Goal: Task Accomplishment & Management: Use online tool/utility

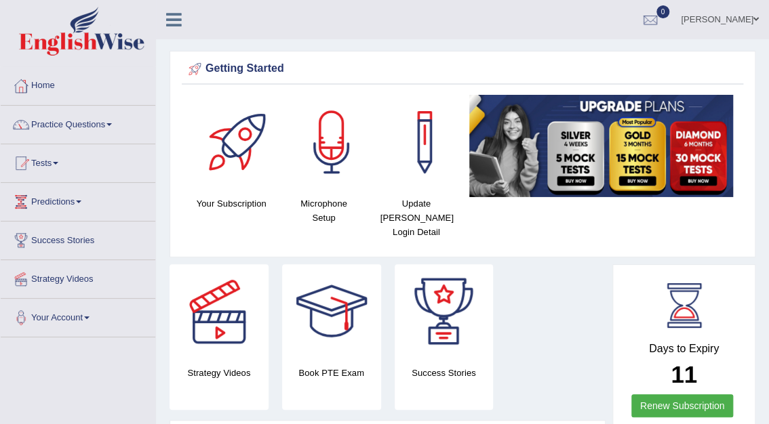
click at [71, 120] on link "Practice Questions" at bounding box center [78, 123] width 155 height 34
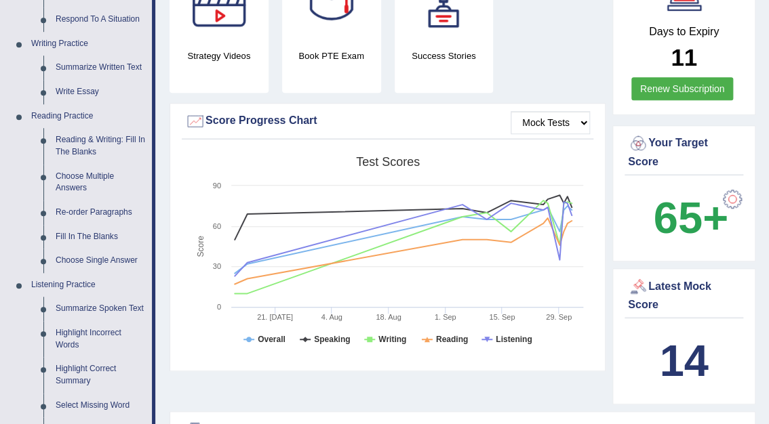
scroll to position [311, 0]
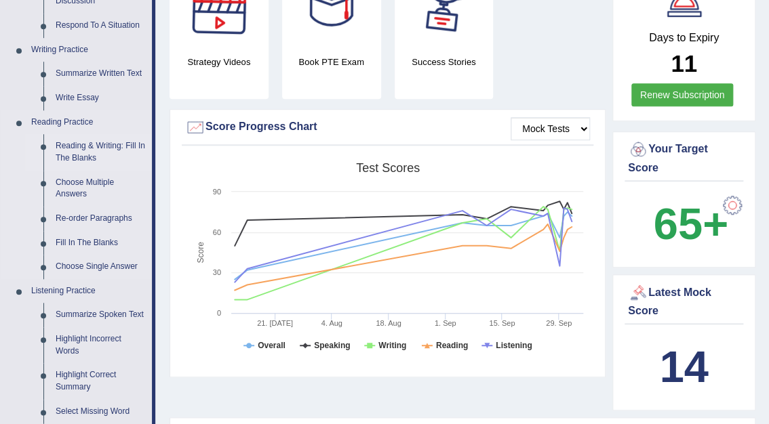
click at [89, 149] on link "Reading & Writing: Fill In The Blanks" at bounding box center [100, 152] width 102 height 36
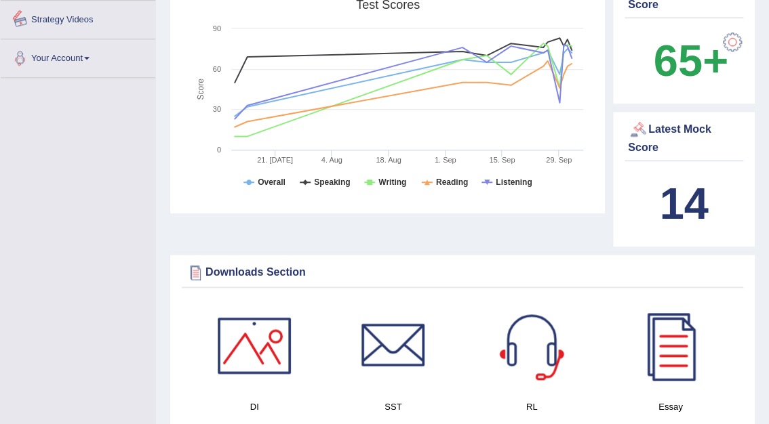
scroll to position [551, 0]
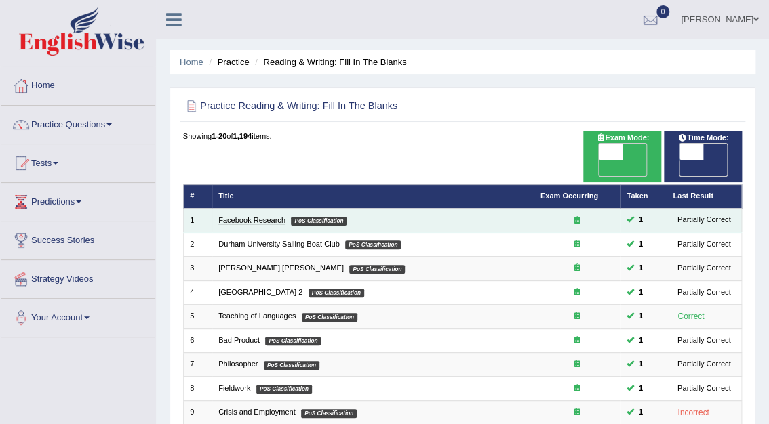
click at [271, 216] on link "Facebook Research" at bounding box center [251, 220] width 67 height 8
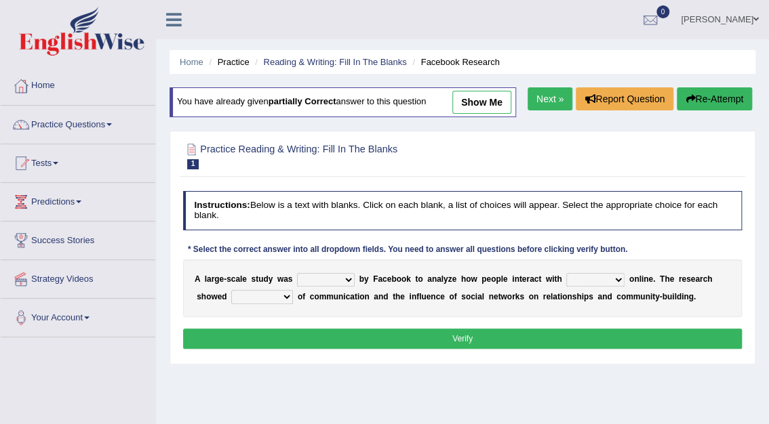
click at [342, 279] on select "surveyed had asked made" at bounding box center [326, 280] width 58 height 14
select select "surveyed"
click at [297, 273] on select "surveyed had asked made" at bounding box center [326, 280] width 58 height 14
click at [596, 279] on select "together all each other another" at bounding box center [595, 280] width 58 height 14
click at [566, 273] on select "together all each other another" at bounding box center [595, 280] width 58 height 14
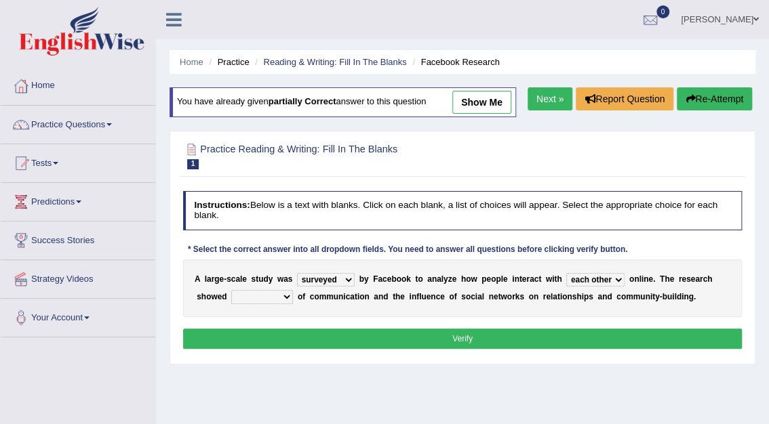
click at [594, 278] on select "together all each other another" at bounding box center [595, 280] width 58 height 14
select select "together"
click at [566, 273] on select "together all each other another" at bounding box center [595, 280] width 58 height 14
click at [244, 296] on select "advantages standards fellowships patterns" at bounding box center [262, 297] width 62 height 14
select select "advantages"
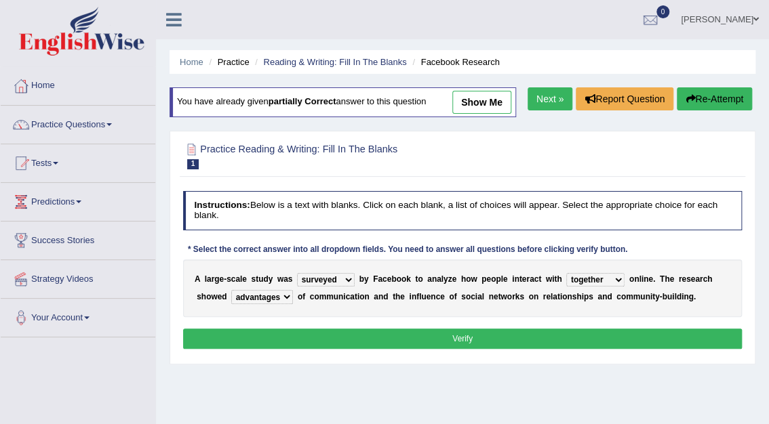
click at [231, 290] on select "advantages standards fellowships patterns" at bounding box center [262, 297] width 62 height 14
click at [445, 340] on button "Verify" at bounding box center [462, 339] width 559 height 20
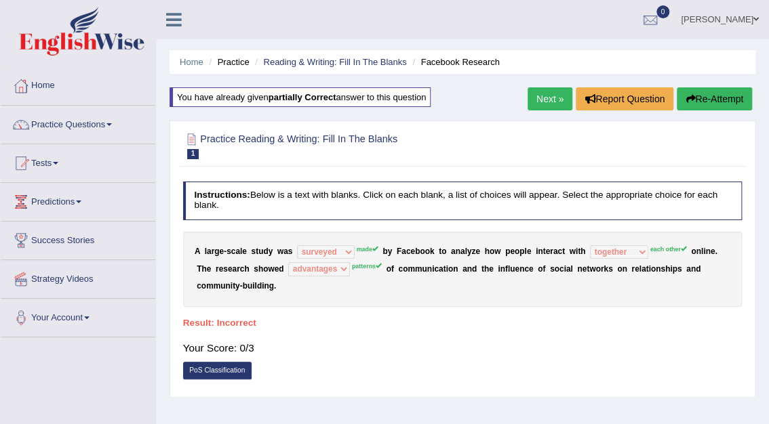
click at [730, 102] on button "Re-Attempt" at bounding box center [714, 98] width 75 height 23
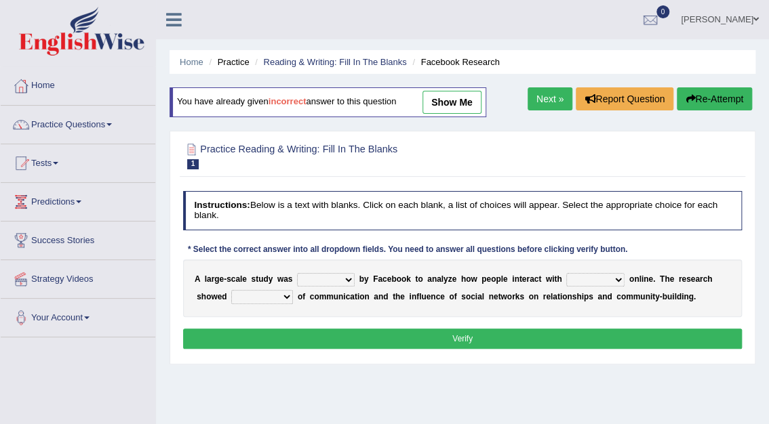
click at [343, 274] on select "surveyed had asked made" at bounding box center [326, 280] width 58 height 14
select select "made"
click at [297, 273] on select "surveyed had asked made" at bounding box center [326, 280] width 58 height 14
click at [597, 279] on select "together all each other another" at bounding box center [595, 280] width 58 height 14
select select "each other"
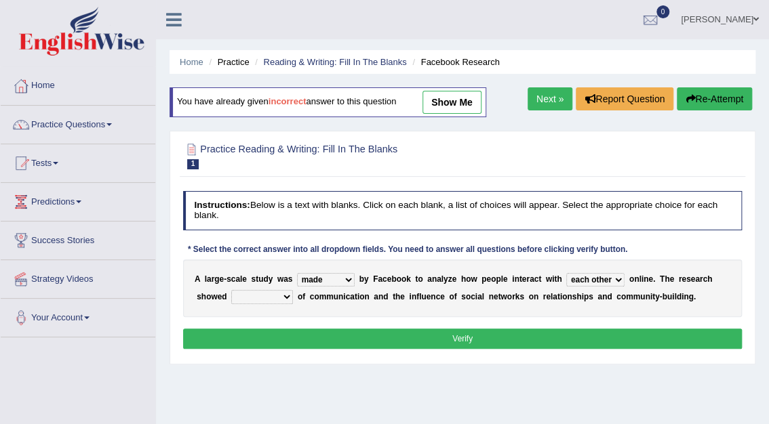
click at [566, 273] on select "together all each other another" at bounding box center [595, 280] width 58 height 14
click at [245, 299] on select "advantages standards fellowships patterns" at bounding box center [262, 297] width 62 height 14
select select "patterns"
click at [231, 290] on select "advantages standards fellowships patterns" at bounding box center [262, 297] width 62 height 14
click at [456, 339] on button "Verify" at bounding box center [462, 339] width 559 height 20
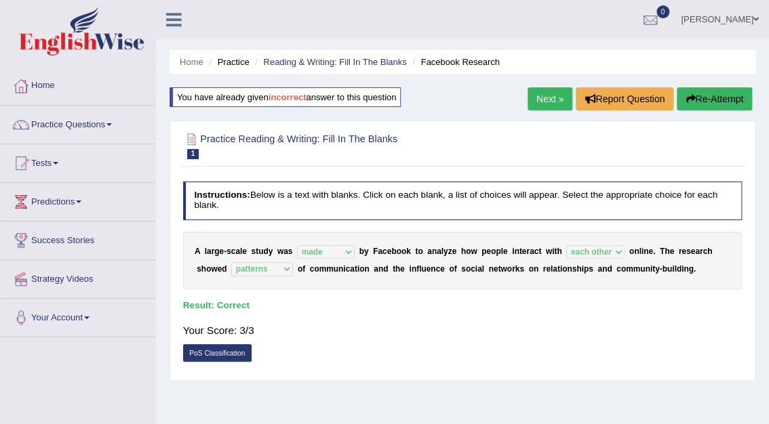
click at [545, 106] on link "Next »" at bounding box center [549, 98] width 45 height 23
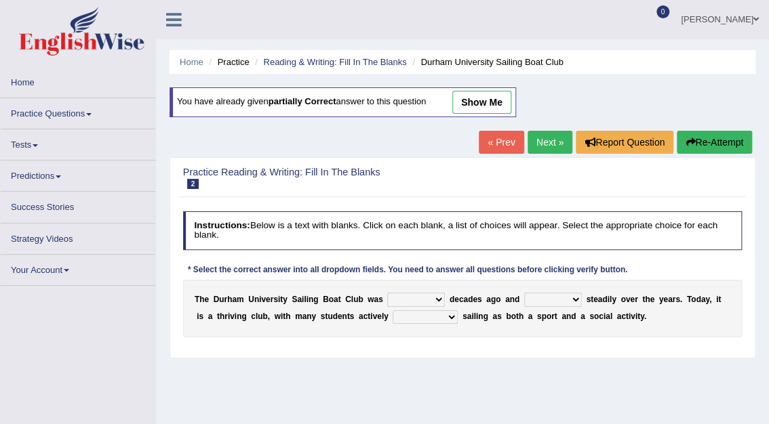
click at [426, 298] on select "found fund founded find" at bounding box center [416, 300] width 58 height 14
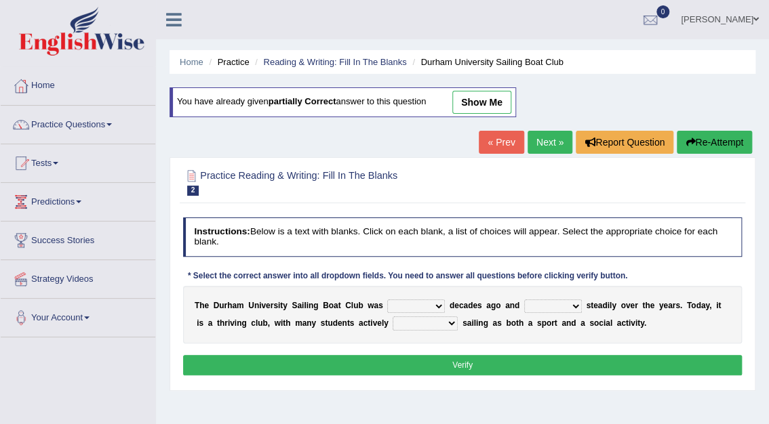
select select "found"
click at [387, 300] on select "found fund founded find" at bounding box center [416, 307] width 58 height 14
click at [556, 307] on select "grow growing has grown grown" at bounding box center [553, 307] width 58 height 14
select select "grow"
click at [524, 300] on select "grow growing has grown grown" at bounding box center [553, 307] width 58 height 14
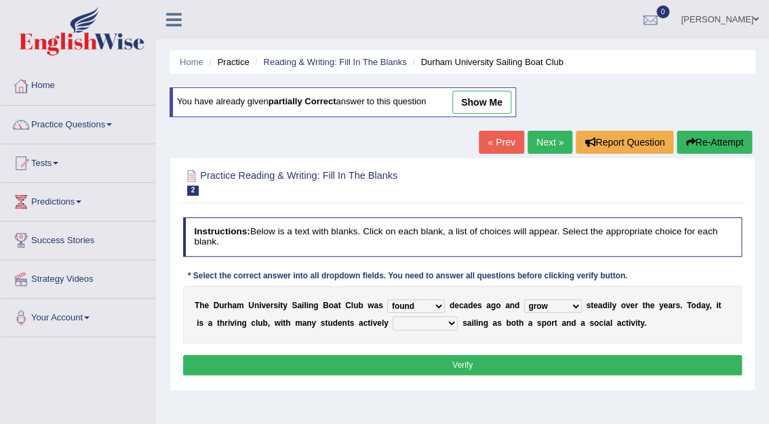
click at [412, 322] on select "enjoy enjoyed are enjoying enjoying" at bounding box center [425, 324] width 65 height 14
click at [393, 317] on select "enjoy enjoyed are enjoying enjoying" at bounding box center [425, 324] width 65 height 14
click at [416, 322] on select "enjoy enjoyed are enjoying enjoying" at bounding box center [425, 324] width 65 height 14
select select "are enjoying"
click at [393, 317] on select "enjoy enjoyed are enjoying enjoying" at bounding box center [425, 324] width 65 height 14
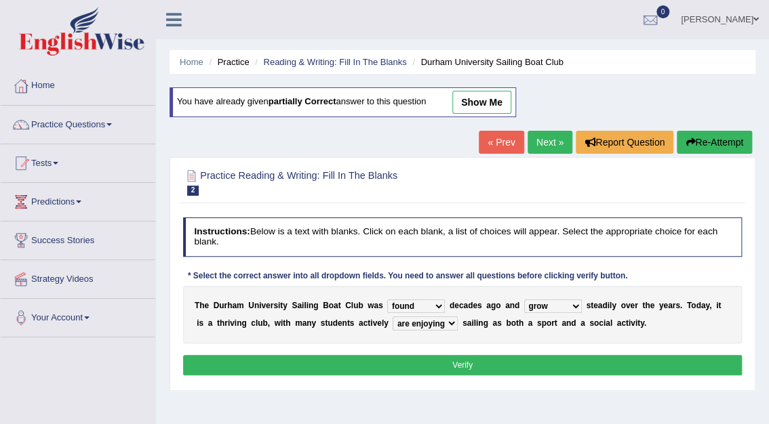
click at [479, 363] on button "Verify" at bounding box center [462, 365] width 559 height 20
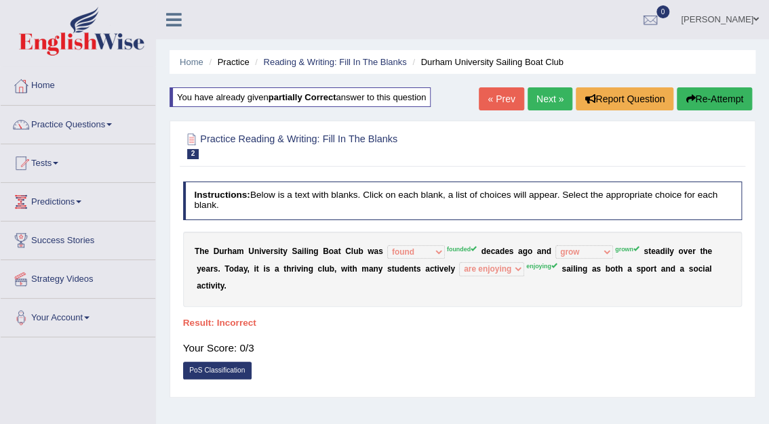
click at [711, 100] on button "Re-Attempt" at bounding box center [714, 98] width 75 height 23
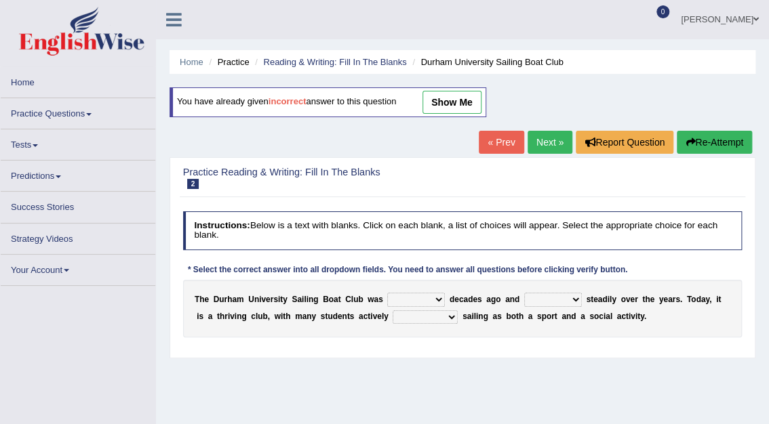
click at [421, 299] on select "found fund founded find" at bounding box center [416, 300] width 58 height 14
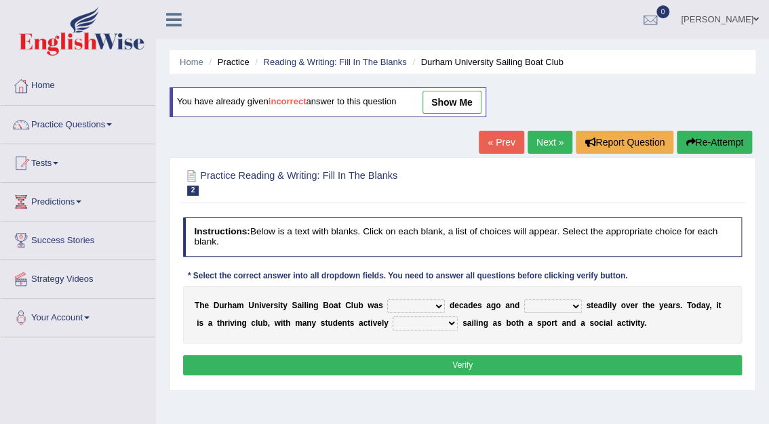
select select "founded"
click at [387, 300] on select "found fund founded find" at bounding box center [416, 307] width 58 height 14
click at [556, 305] on select "grow growing has grown grown" at bounding box center [553, 307] width 58 height 14
select select "grown"
click at [524, 300] on select "grow growing has grown grown" at bounding box center [553, 307] width 58 height 14
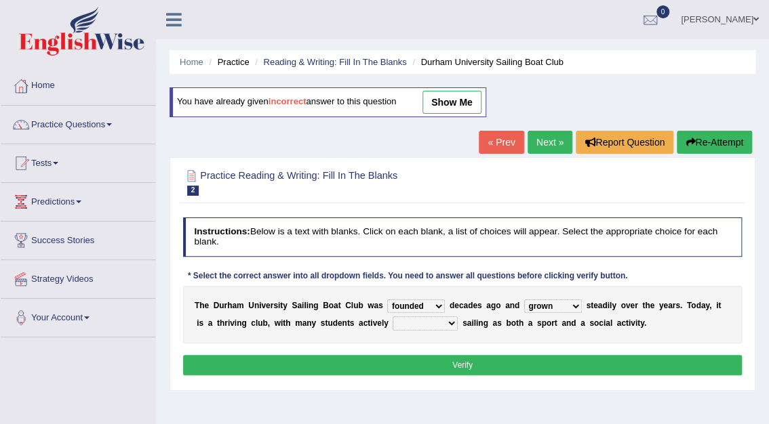
click at [415, 320] on select "enjoy enjoyed are enjoying enjoying" at bounding box center [425, 324] width 65 height 14
select select "enjoying"
click at [393, 317] on select "enjoy enjoyed are enjoying enjoying" at bounding box center [425, 324] width 65 height 14
click at [464, 366] on button "Verify" at bounding box center [462, 365] width 559 height 20
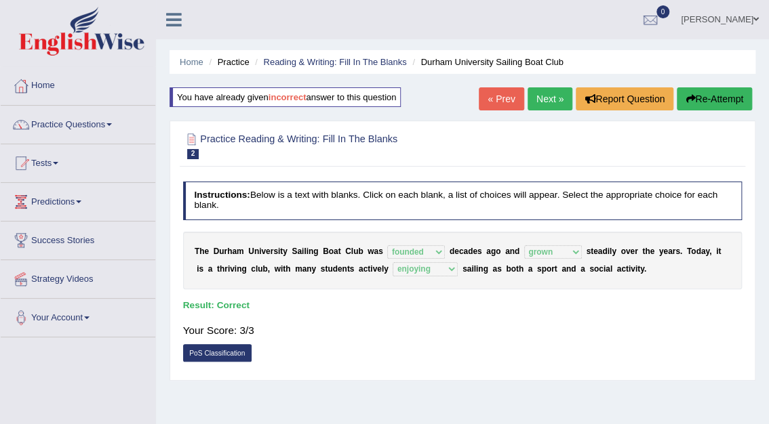
click at [565, 96] on link "Next »" at bounding box center [549, 98] width 45 height 23
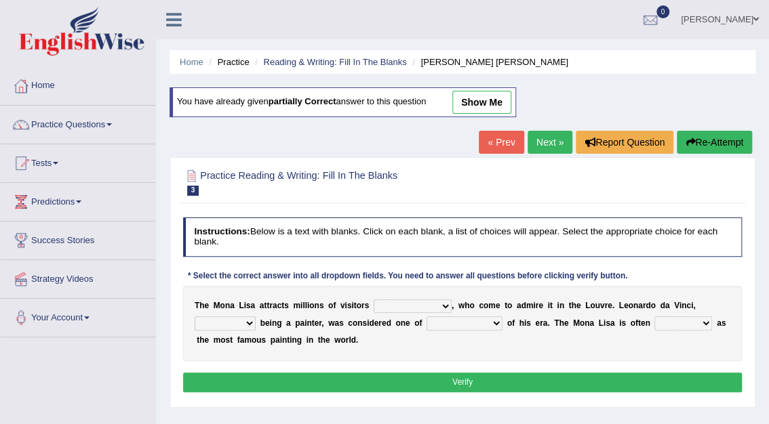
click at [431, 304] on select "around the year the all year all year round per year" at bounding box center [413, 307] width 78 height 14
select select "around the year"
click at [374, 300] on select "around the year the all year all year round per year" at bounding box center [413, 307] width 78 height 14
click at [256, 317] on select "rather than as much as as well as as long as" at bounding box center [225, 324] width 61 height 14
click at [426, 323] on select "better artists artist the better artist the best artists" at bounding box center [464, 324] width 76 height 14
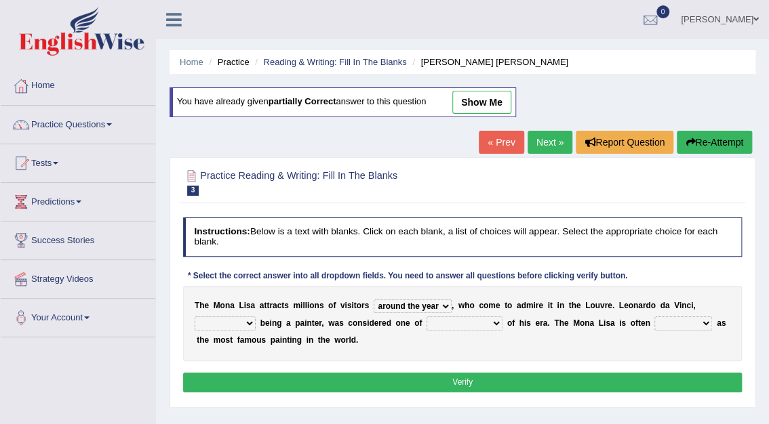
select select "the best artists"
click at [426, 317] on select "better artists artist the better artist the best artists" at bounding box center [464, 324] width 76 height 14
click at [654, 319] on select "classified suggested predicted described" at bounding box center [683, 324] width 58 height 14
select select "classified"
click at [654, 317] on select "classified suggested predicted described" at bounding box center [683, 324] width 58 height 14
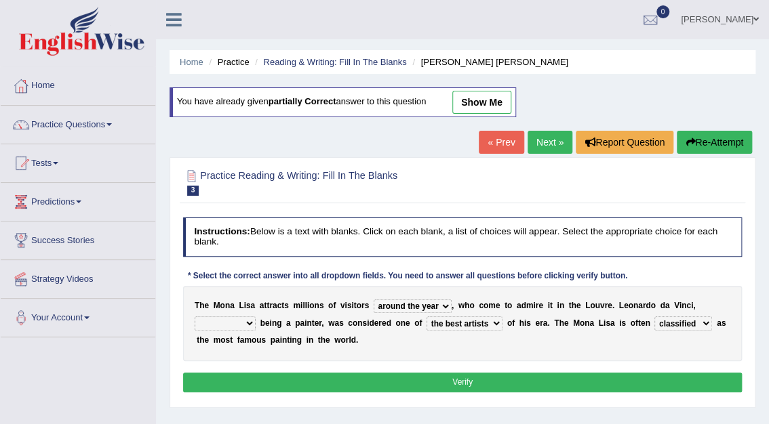
click at [256, 317] on select "rather than as much as as well as as long as" at bounding box center [225, 324] width 61 height 14
select select "as well as"
click at [256, 317] on select "rather than as much as as well as as long as" at bounding box center [225, 324] width 61 height 14
click at [468, 382] on button "Verify" at bounding box center [462, 383] width 559 height 20
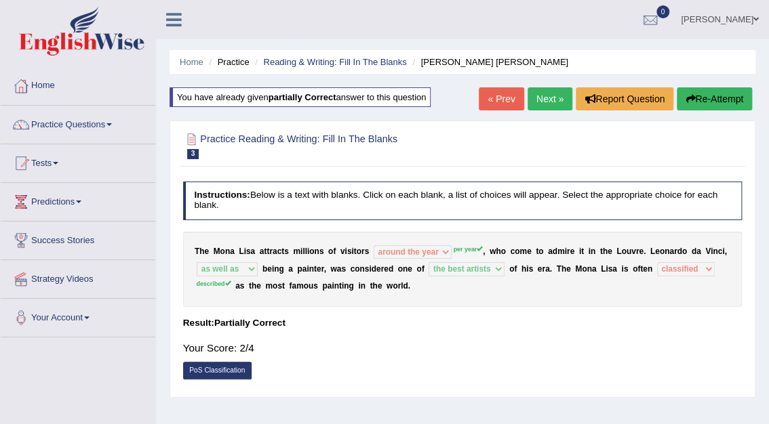
click at [233, 372] on link "PoS Classification" at bounding box center [217, 371] width 68 height 18
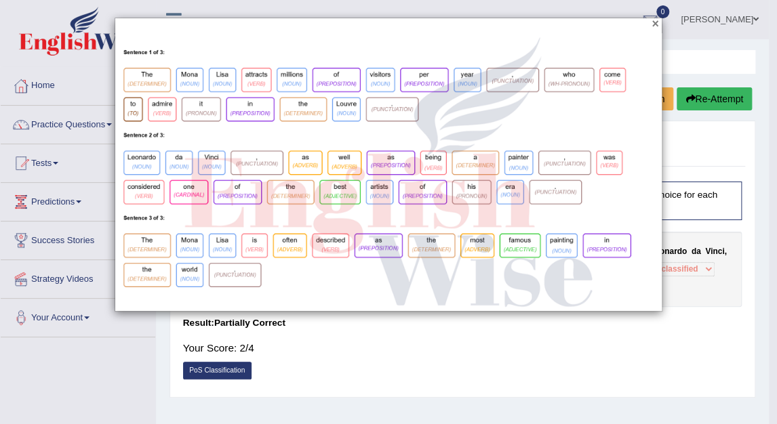
click at [656, 21] on button "×" at bounding box center [655, 24] width 7 height 12
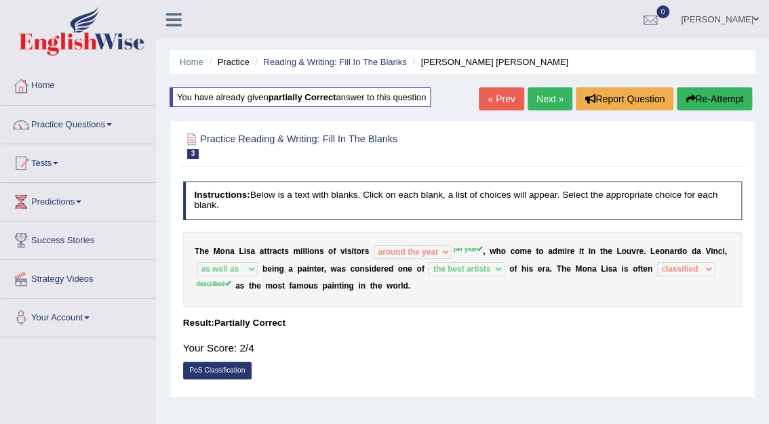
click at [228, 370] on link "PoS Classification" at bounding box center [217, 371] width 68 height 18
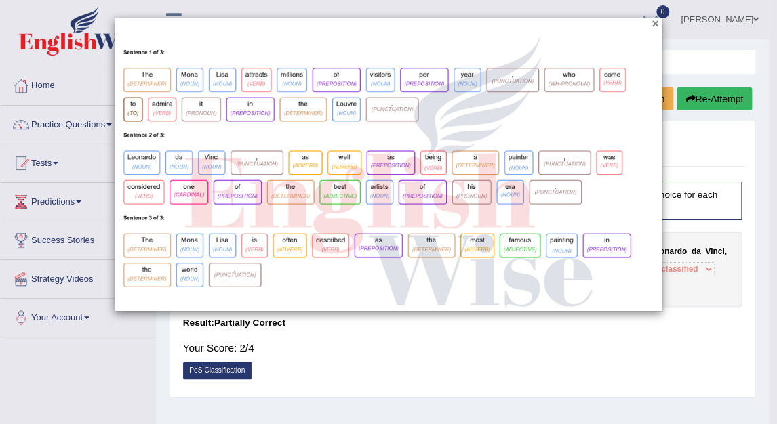
click at [654, 24] on button "×" at bounding box center [655, 24] width 7 height 12
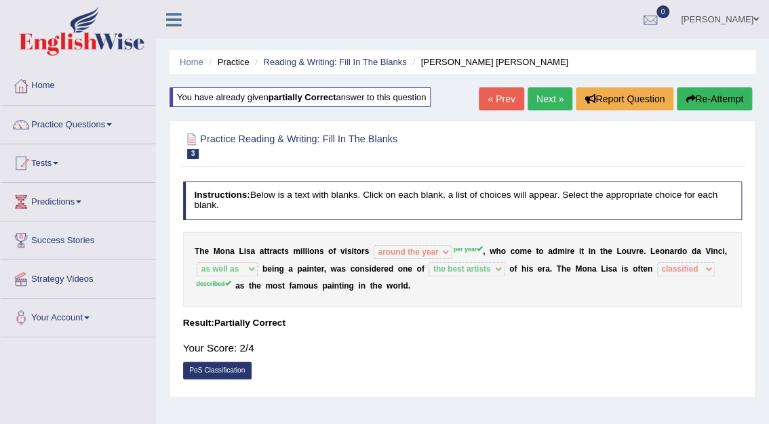
click at [214, 372] on link "PoS Classification" at bounding box center [217, 371] width 68 height 18
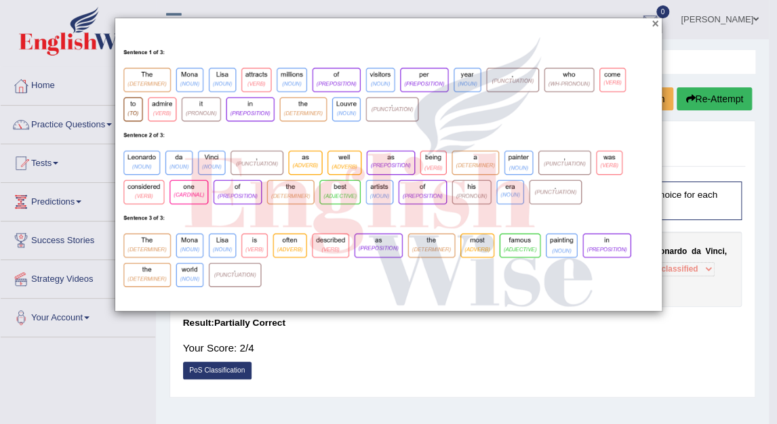
click at [656, 21] on button "×" at bounding box center [655, 24] width 7 height 12
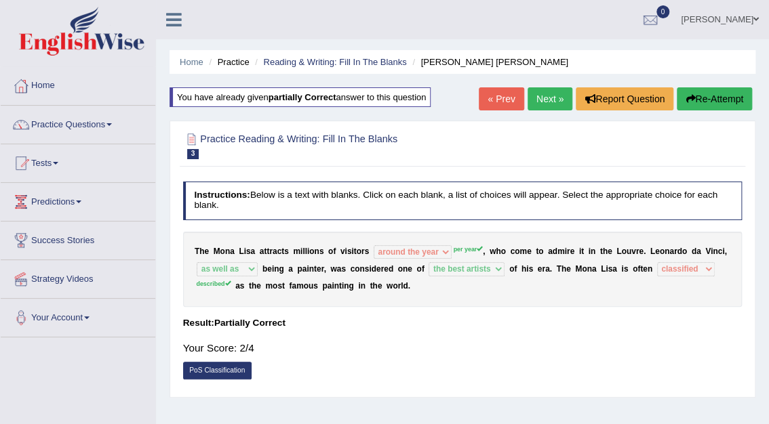
click at [732, 100] on button "Re-Attempt" at bounding box center [714, 98] width 75 height 23
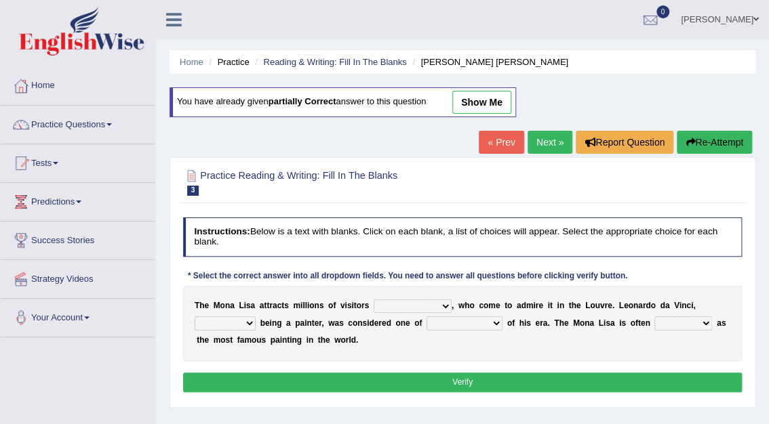
click at [431, 304] on select "around the year the all year all year round per year" at bounding box center [413, 307] width 78 height 14
select select "per year"
click at [374, 300] on select "around the year the all year all year round per year" at bounding box center [413, 307] width 78 height 14
click at [256, 317] on select "rather than as much as as well as as long as" at bounding box center [225, 324] width 61 height 14
select select "as well as"
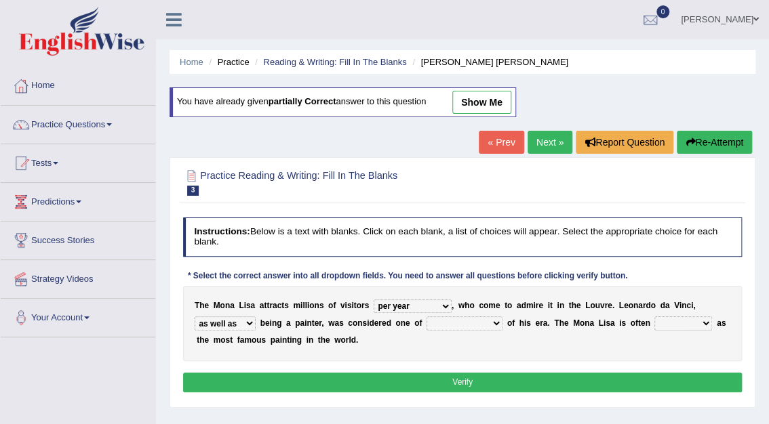
click at [256, 317] on select "rather than as much as as well as as long as" at bounding box center [225, 324] width 61 height 14
click at [426, 323] on select "better artists artist the better artist the best artists" at bounding box center [464, 324] width 76 height 14
select select "the best artists"
click at [426, 317] on select "better artists artist the better artist the best artists" at bounding box center [464, 324] width 76 height 14
click at [654, 321] on select "classified suggested predicted described" at bounding box center [683, 324] width 58 height 14
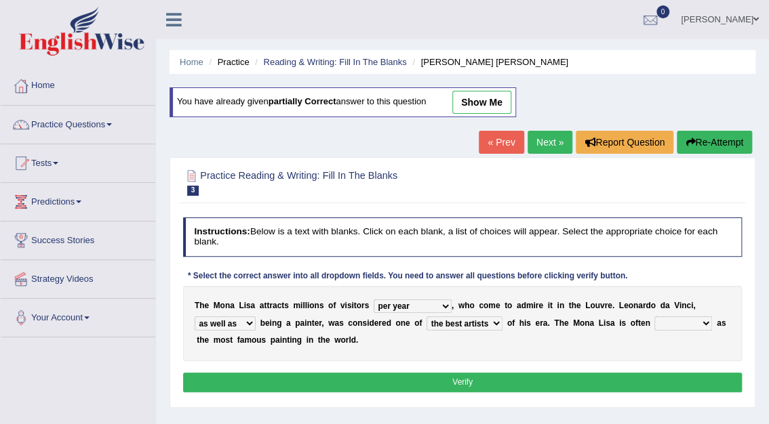
select select "described"
click at [654, 317] on select "classified suggested predicted described" at bounding box center [683, 324] width 58 height 14
click at [475, 381] on button "Verify" at bounding box center [462, 383] width 559 height 20
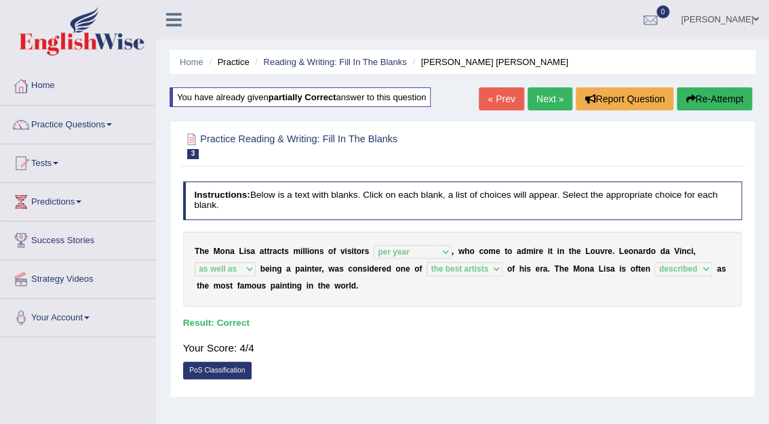
click at [564, 105] on link "Next »" at bounding box center [549, 98] width 45 height 23
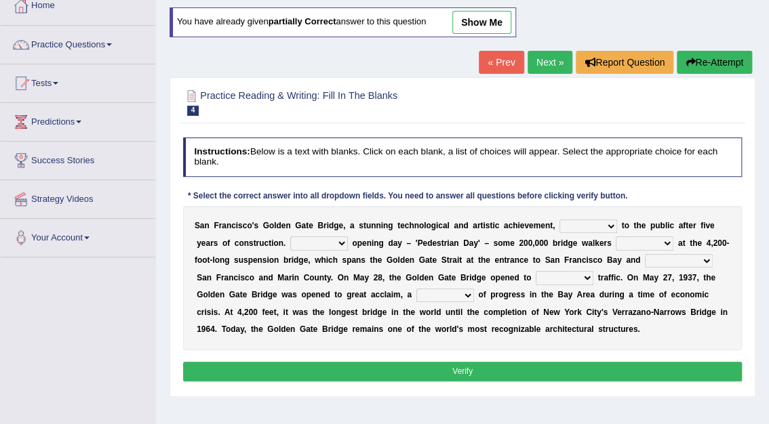
scroll to position [81, 0]
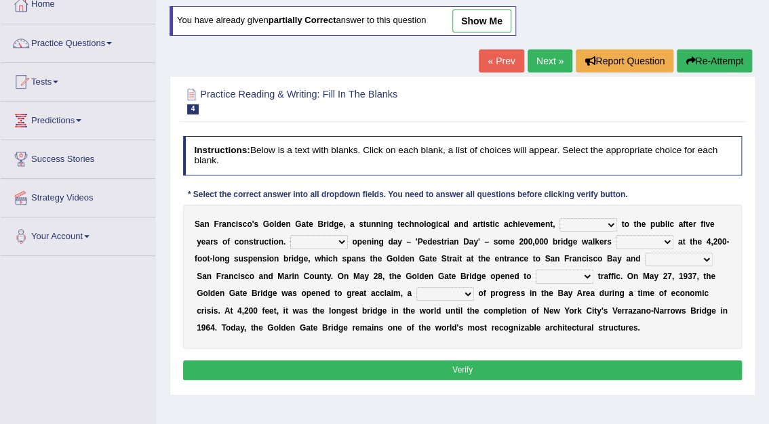
click at [584, 223] on select "opens closes appears equals" at bounding box center [588, 225] width 58 height 14
select select "opens"
click at [559, 218] on select "opens closes appears equals" at bounding box center [588, 225] width 58 height 14
click at [302, 239] on select "On During Since When" at bounding box center [319, 242] width 58 height 14
select select "On"
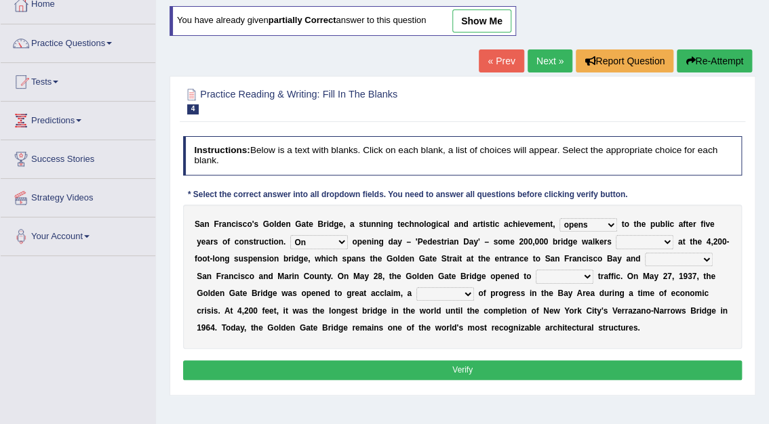
click at [290, 235] on select "On During Since When" at bounding box center [319, 242] width 58 height 14
click at [616, 242] on select "stationed looked marveled laughed" at bounding box center [645, 242] width 58 height 14
select select "looked"
click at [616, 235] on select "stationed looked marveled laughed" at bounding box center [645, 242] width 58 height 14
click at [616, 241] on select "stationed looked marveled laughed" at bounding box center [645, 242] width 58 height 14
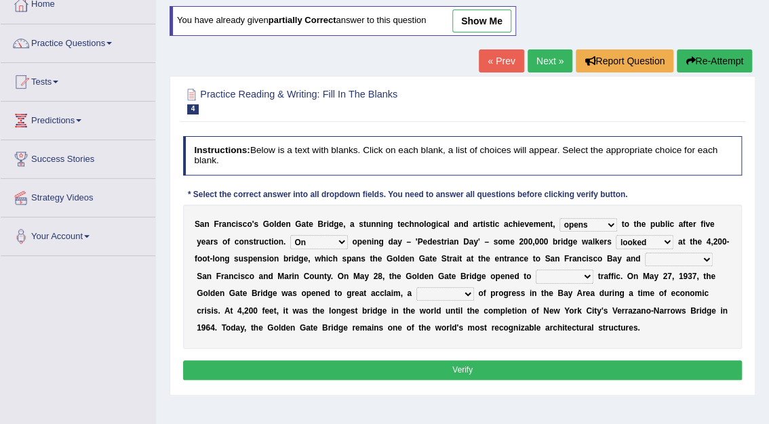
click at [645, 262] on select "separates connects channels differentiates" at bounding box center [679, 260] width 68 height 14
select select "connects"
click at [645, 253] on select "separates connects channels differentiates" at bounding box center [679, 260] width 68 height 14
click at [536, 276] on select "aquatic vehicular airborne watertight" at bounding box center [565, 277] width 58 height 14
select select "vehicular"
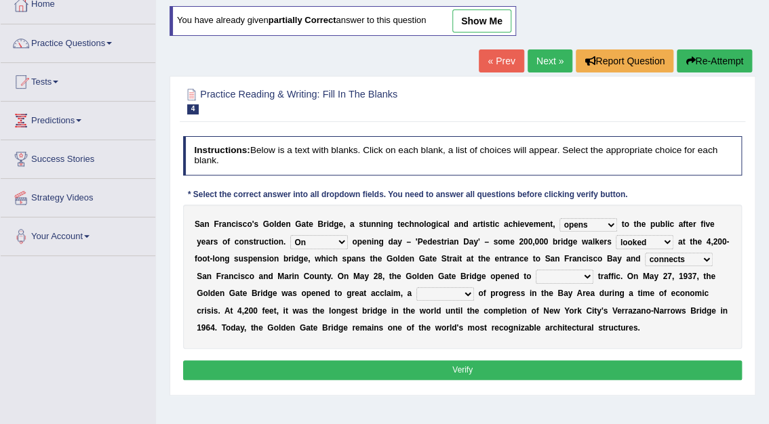
click at [536, 270] on select "aquatic vehicular airborne watertight" at bounding box center [565, 277] width 58 height 14
click at [416, 295] on select "denial symbol technique yield" at bounding box center [445, 294] width 58 height 14
select select "symbol"
click at [416, 287] on select "denial symbol technique yield" at bounding box center [445, 294] width 58 height 14
click at [458, 365] on button "Verify" at bounding box center [462, 371] width 559 height 20
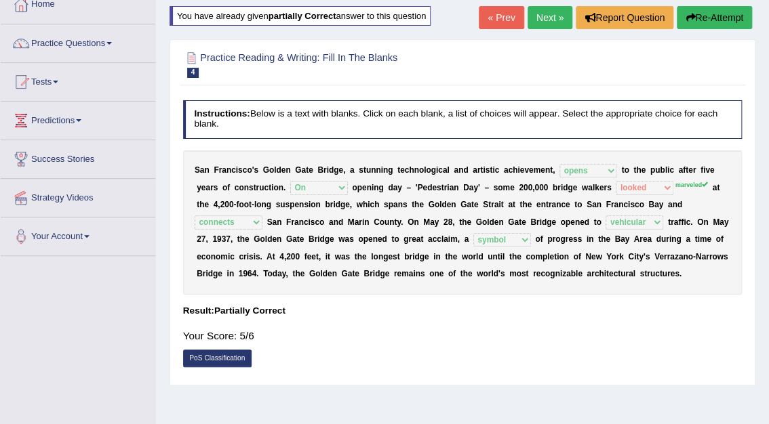
click at [552, 16] on link "Next »" at bounding box center [549, 17] width 45 height 23
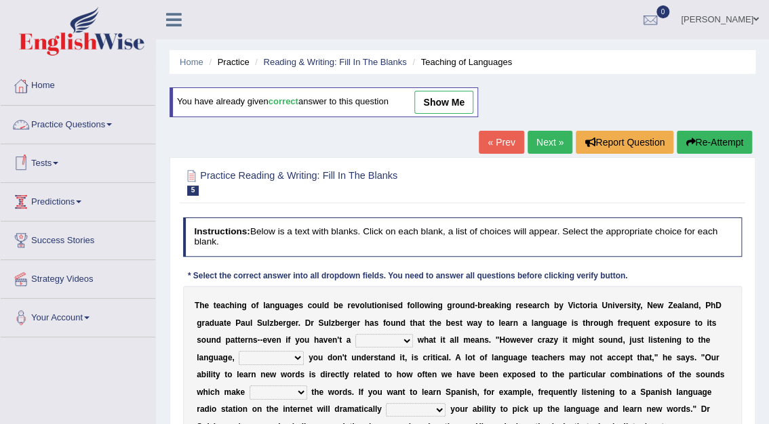
click at [43, 165] on link "Tests" at bounding box center [78, 161] width 155 height 34
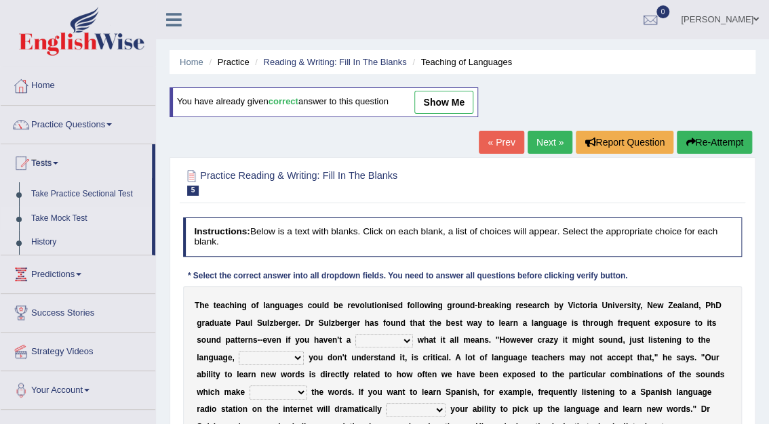
click at [56, 216] on link "Take Mock Test" at bounding box center [88, 219] width 127 height 24
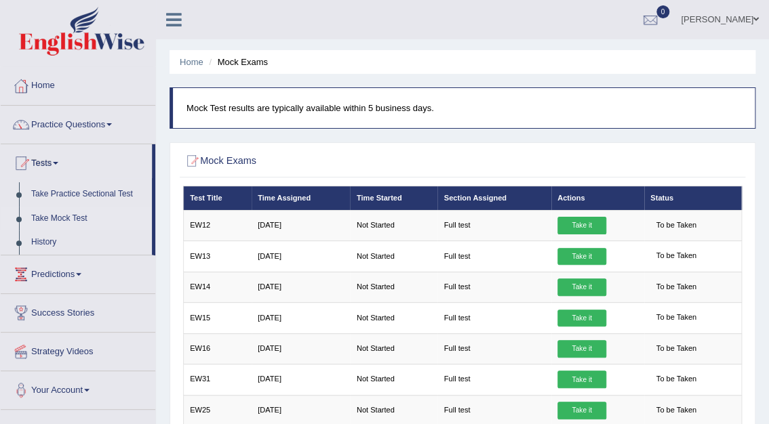
click at [47, 161] on link "Tests" at bounding box center [76, 161] width 151 height 34
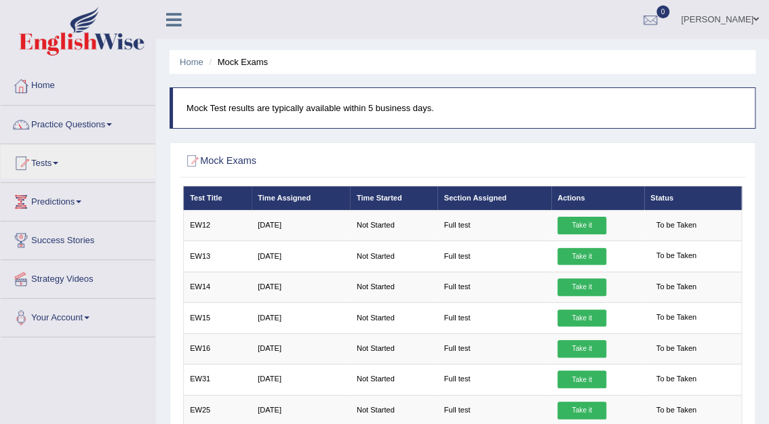
click at [504, 160] on h2 "Mock Exams" at bounding box center [356, 162] width 346 height 18
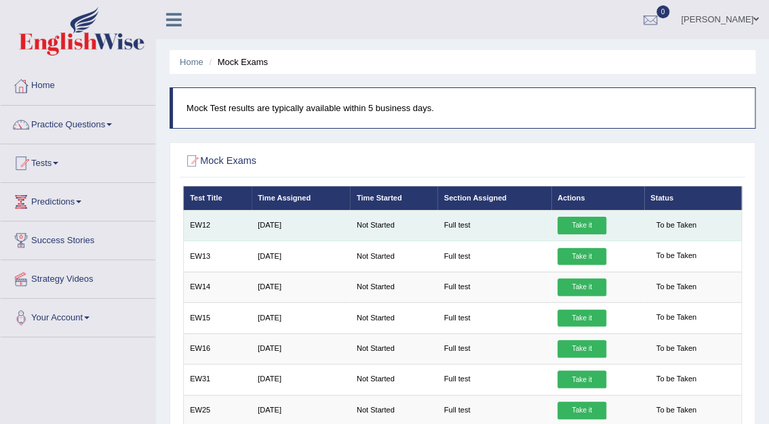
click at [583, 224] on link "Take it" at bounding box center [581, 226] width 49 height 18
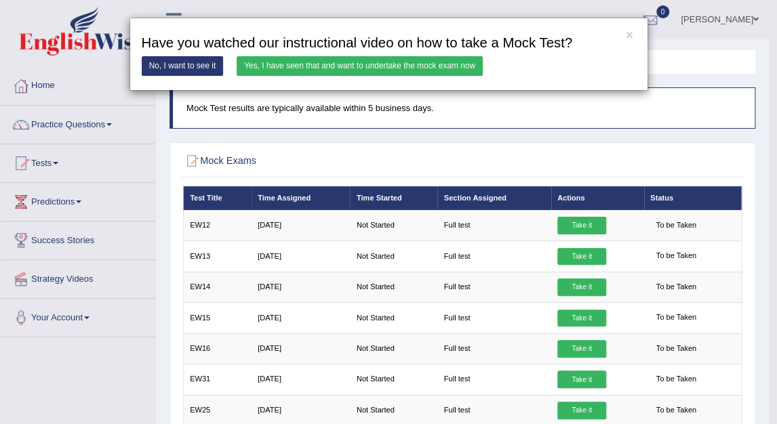
click at [316, 65] on link "Yes, I have seen that and want to undertake the mock exam now" at bounding box center [360, 66] width 246 height 20
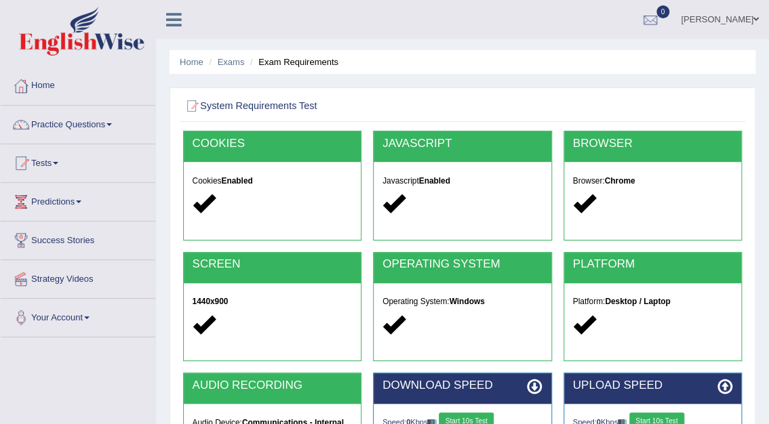
click at [474, 418] on button "Start 10s Test" at bounding box center [466, 422] width 55 height 18
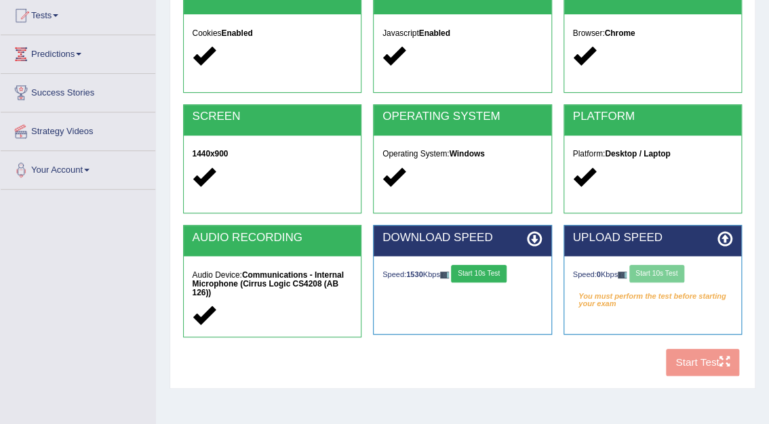
scroll to position [155, 0]
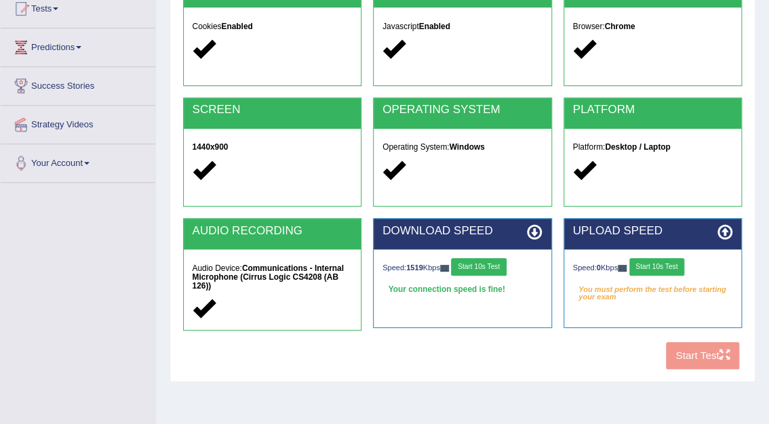
click at [675, 266] on button "Start 10s Test" at bounding box center [656, 267] width 55 height 18
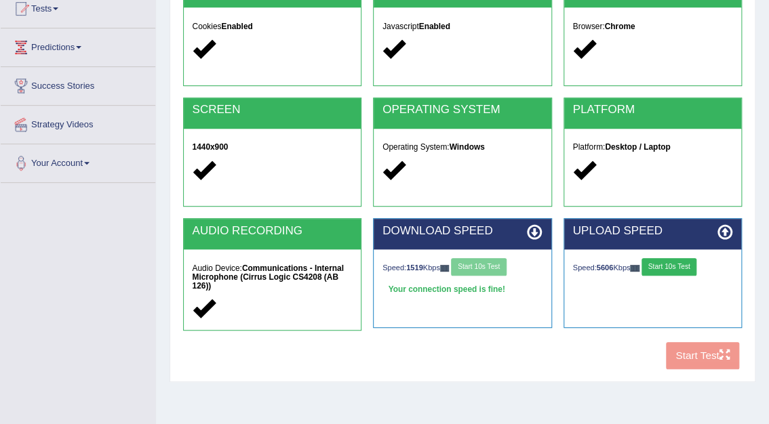
click at [681, 267] on button "Start 10s Test" at bounding box center [668, 267] width 55 height 18
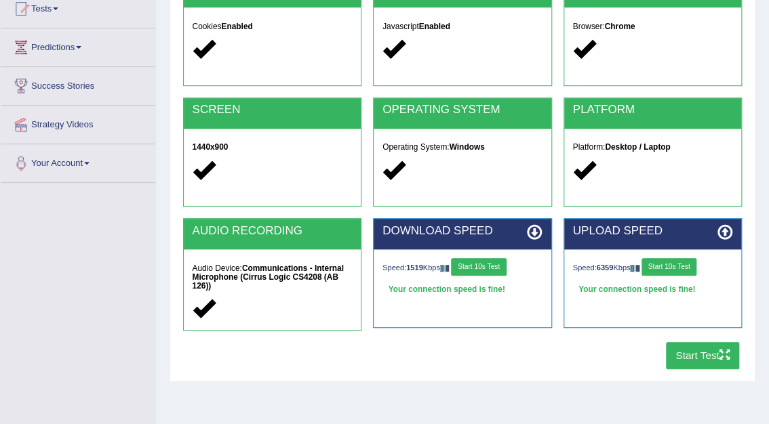
click at [708, 353] on button "Start Test" at bounding box center [703, 355] width 74 height 26
